Goal: Use online tool/utility: Utilize a website feature to perform a specific function

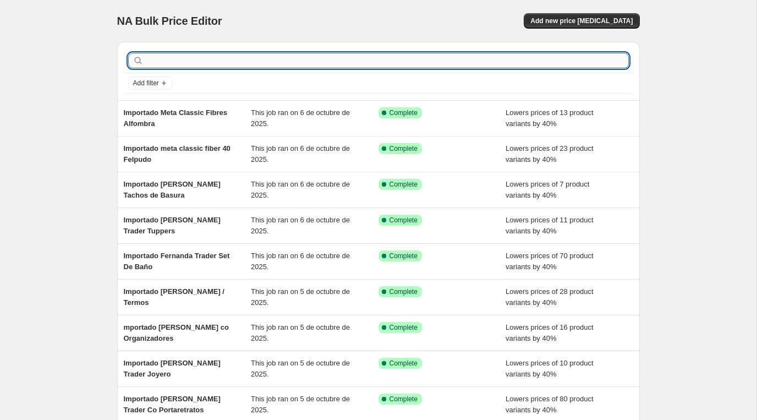
click at [158, 64] on input "text" at bounding box center [387, 60] width 483 height 15
type input "importado k"
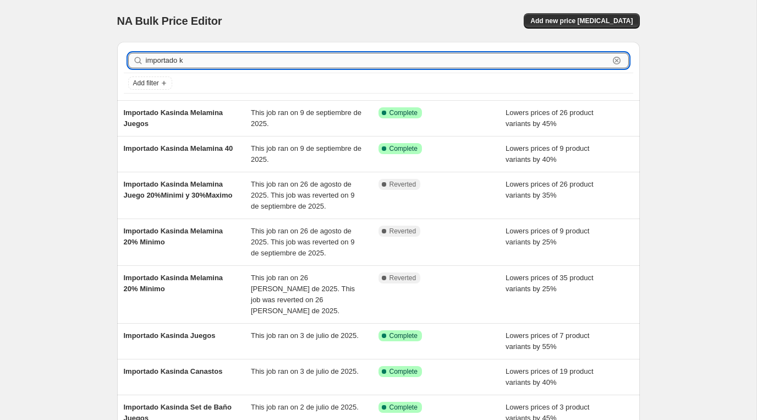
click at [159, 55] on input "importado k" at bounding box center [377, 60] width 463 height 15
paste input "Importado Anand"
type input "Importado Anand"
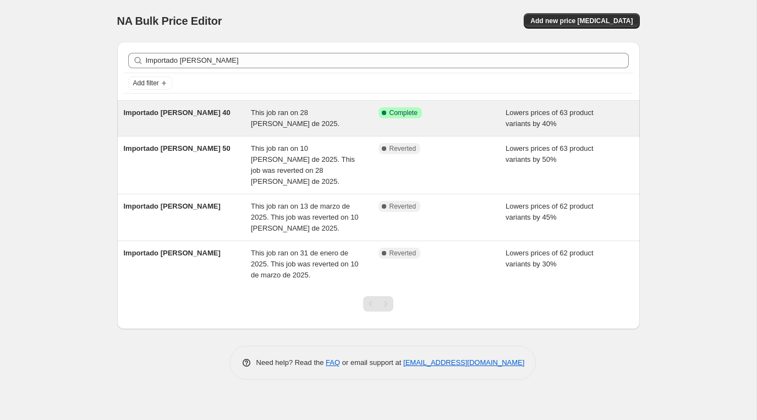
click at [156, 116] on span "Importado Anand 40" at bounding box center [177, 112] width 107 height 8
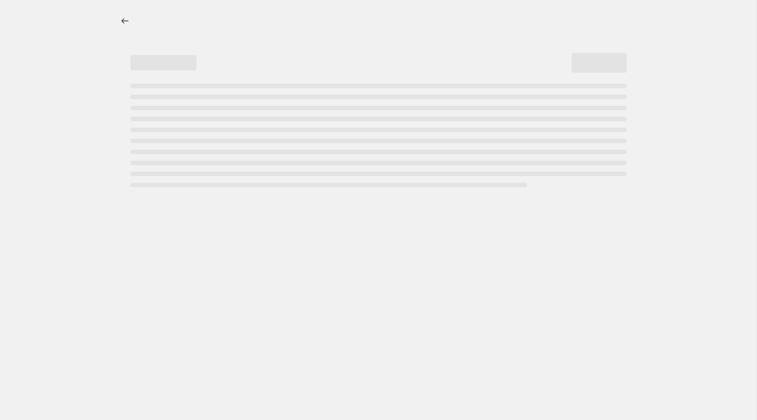
select select "percentage"
select select "vendor"
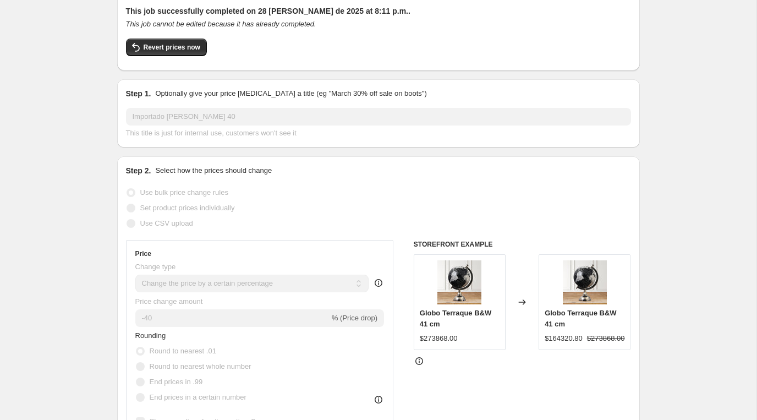
scroll to position [70, 0]
